Goal: Information Seeking & Learning: Check status

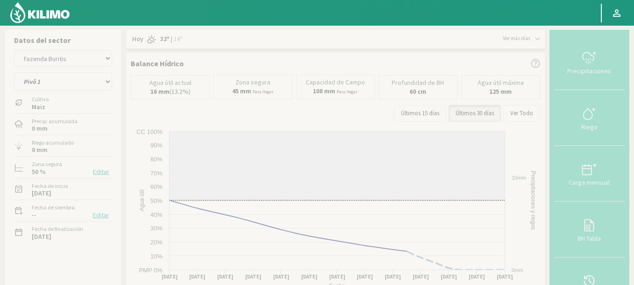
select select "1222: Object"
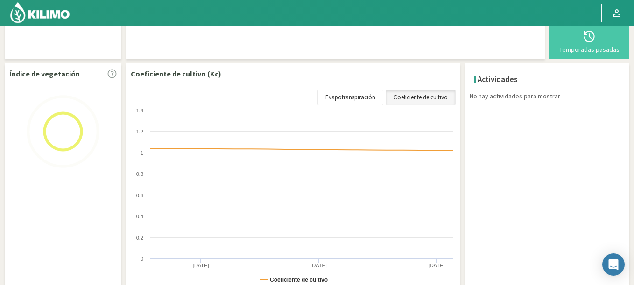
scroll to position [112, 0]
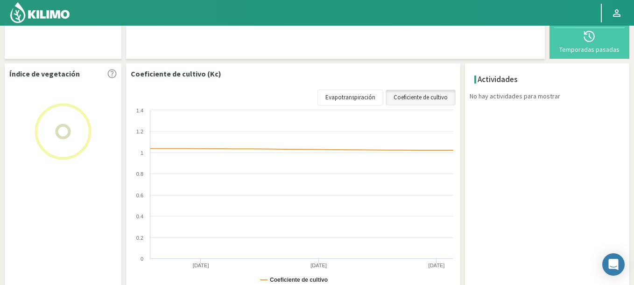
select select "103: Object"
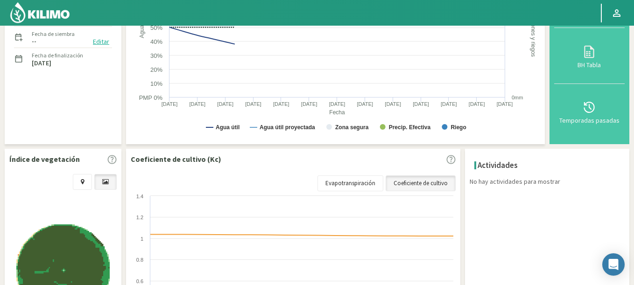
scroll to position [280, 0]
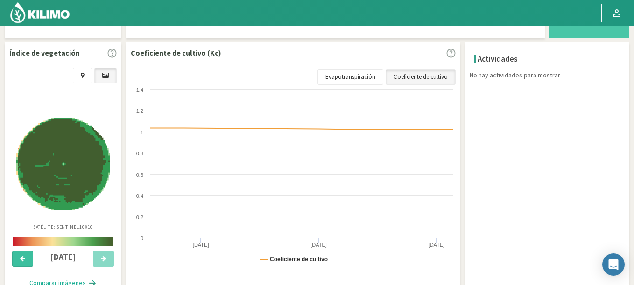
click at [27, 256] on button at bounding box center [22, 259] width 21 height 16
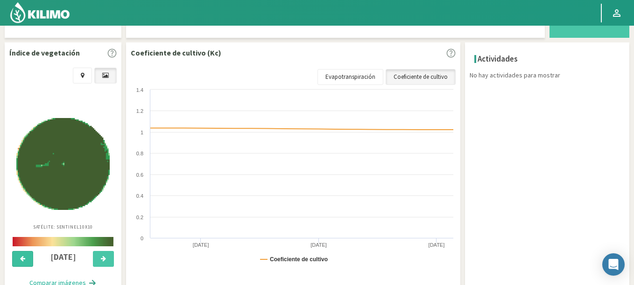
click at [27, 256] on button at bounding box center [22, 259] width 21 height 16
click at [103, 257] on icon at bounding box center [103, 259] width 5 height 6
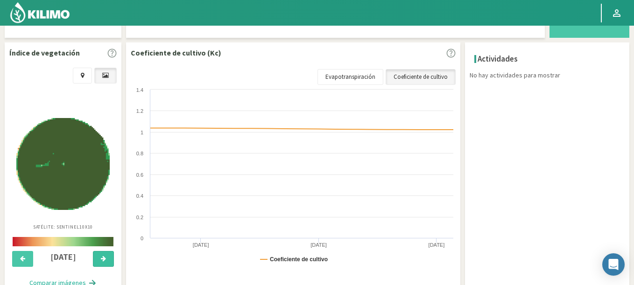
click at [103, 257] on icon at bounding box center [103, 259] width 5 height 6
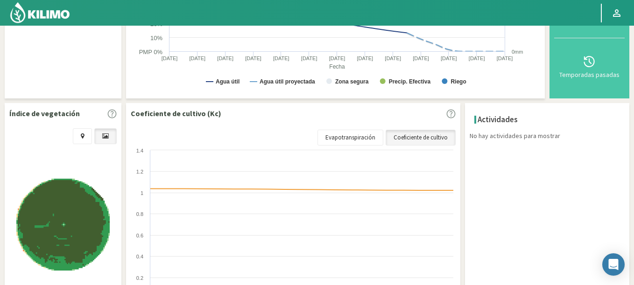
scroll to position [320, 0]
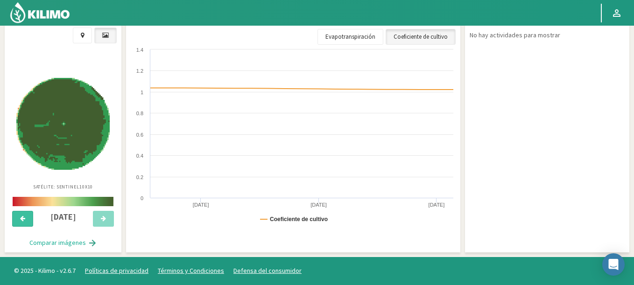
click at [23, 216] on icon at bounding box center [22, 219] width 5 height 6
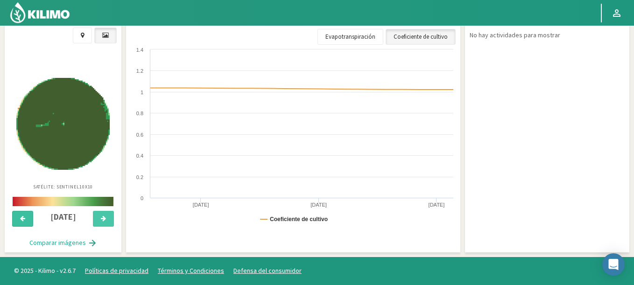
click at [23, 216] on icon at bounding box center [22, 219] width 5 height 6
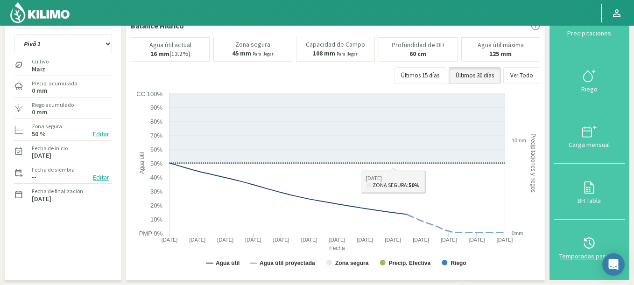
scroll to position [112, 0]
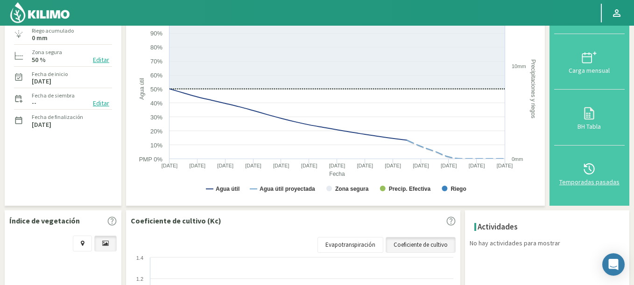
click at [592, 171] on icon at bounding box center [589, 168] width 15 height 15
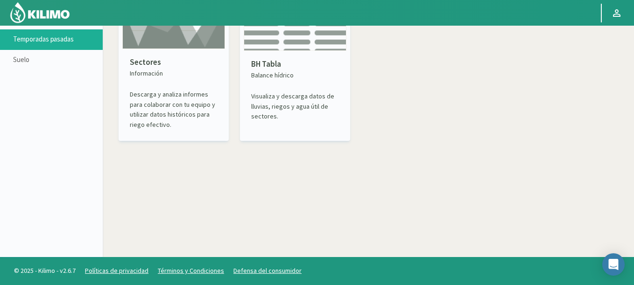
scroll to position [54, 0]
click at [172, 49] on img at bounding box center [173, 17] width 103 height 64
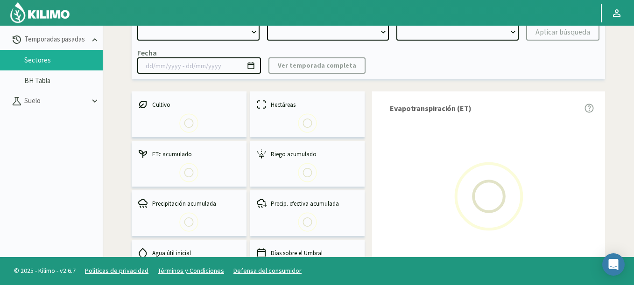
select select "0: Object"
type input "[DATE] - [DATE]"
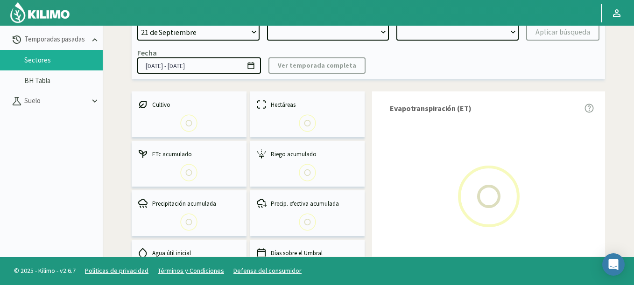
select select "0: 2023"
select select "0: Object"
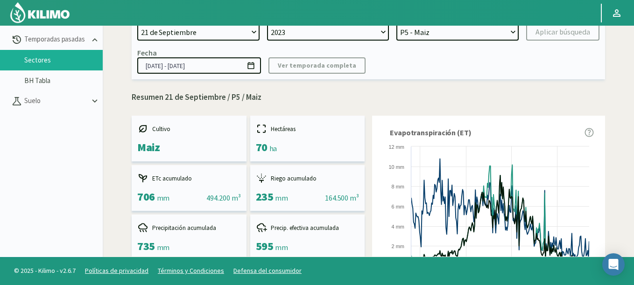
select select "406: Object"
click at [137, 24] on select "21 de Septiembre 8 Fuegos Acograpes - Ag. [PERSON_NAME] - Ag. [GEOGRAPHIC_DATA]…" at bounding box center [198, 32] width 122 height 17
select select
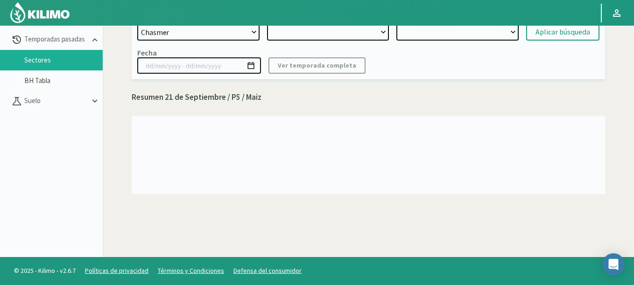
select select "2: 2024"
select select "7: Object"
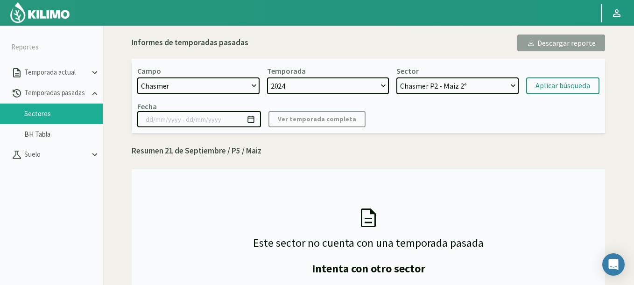
click at [299, 89] on select "2024 2023 2022 2021 2020" at bounding box center [328, 85] width 122 height 17
click at [323, 89] on select "2024 2023 2022 2021 2020" at bounding box center [328, 85] width 122 height 17
click at [184, 79] on select "21 de Septiembre 8 Fuegos Acograpes - Ag. [PERSON_NAME] - Ag. [GEOGRAPHIC_DATA]…" at bounding box center [198, 85] width 122 height 17
click at [181, 86] on select "21 de Septiembre 8 Fuegos Acograpes - Ag. [PERSON_NAME] - Ag. [GEOGRAPHIC_DATA]…" at bounding box center [198, 85] width 122 height 17
select select "1616: Object"
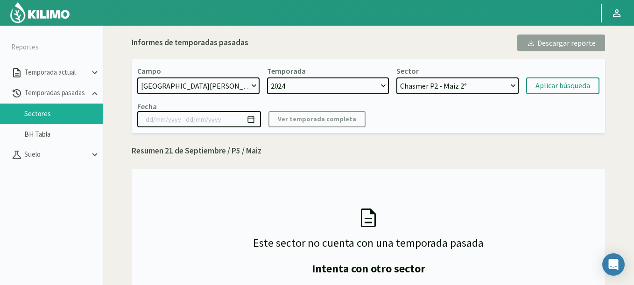
click at [137, 77] on select "21 de Septiembre 8 Fuegos Acograpes - Ag. [PERSON_NAME] - Ag. [GEOGRAPHIC_DATA]…" at bounding box center [198, 85] width 122 height 17
select select "15: Object"
click at [396, 77] on select "[GEOGRAPHIC_DATA][PERSON_NAME] 4 - [GEOGRAPHIC_DATA] 2° [GEOGRAPHIC_DATA][PERSO…" at bounding box center [457, 85] width 122 height 17
click at [556, 87] on div "Aplicar búsqueda" at bounding box center [562, 85] width 55 height 11
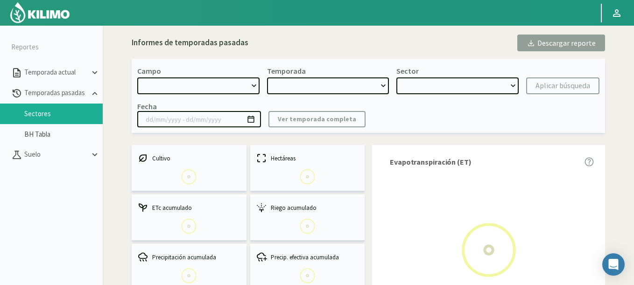
select select "1616: Object"
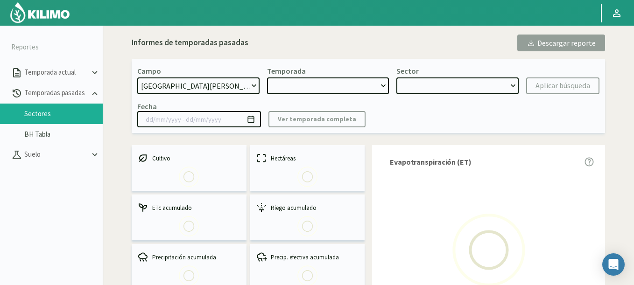
type input "[DATE] - [DATE]"
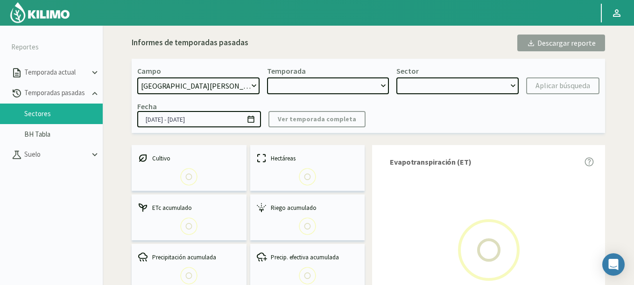
select select "0: 2024"
select select "3: Object"
